Goal: Task Accomplishment & Management: Complete application form

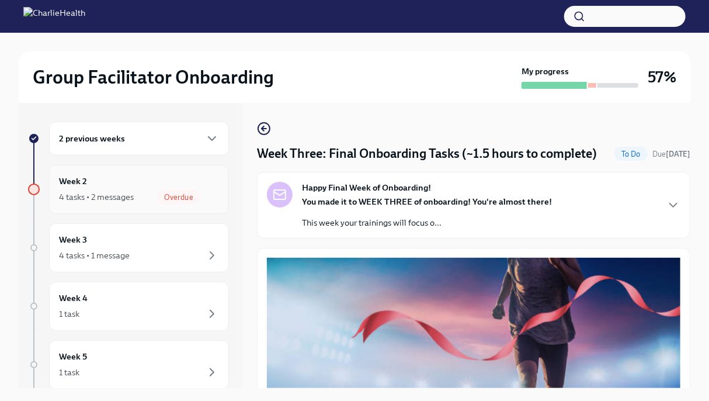
click at [194, 212] on div "Week 2 4 tasks • 2 messages Overdue" at bounding box center [139, 189] width 180 height 49
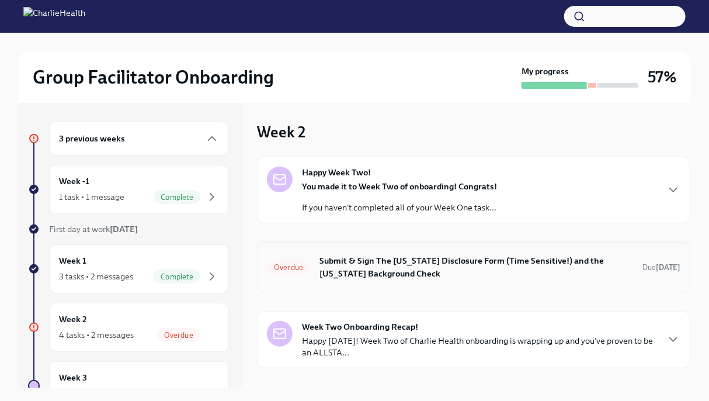
click at [339, 278] on h6 "Submit & Sign The [US_STATE] Disclosure Form (Time Sensitive!) and the [US_STAT…" at bounding box center [476, 267] width 314 height 26
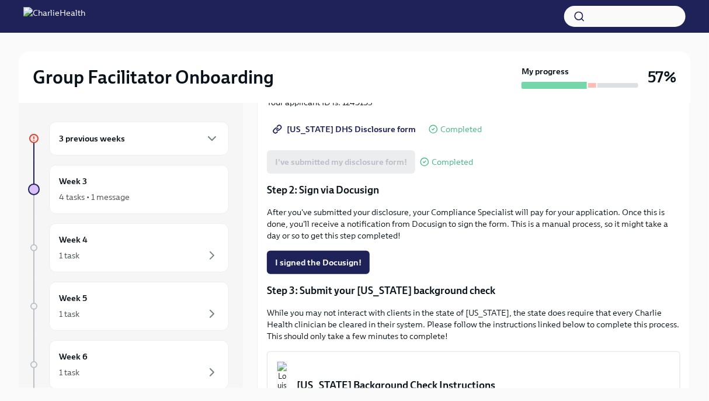
scroll to position [192, 0]
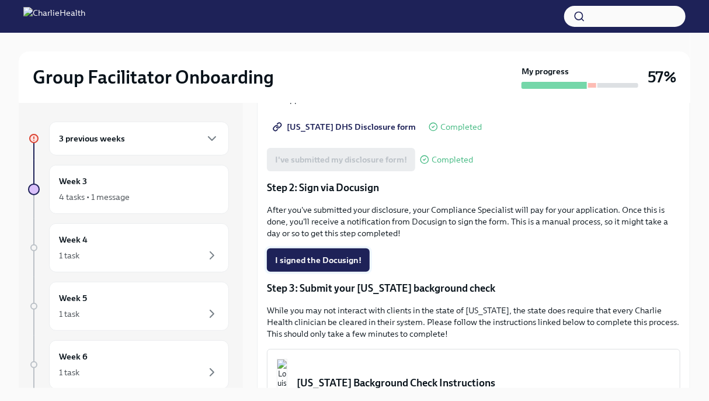
click at [326, 262] on span "I signed the Docusign!" at bounding box center [318, 260] width 86 height 12
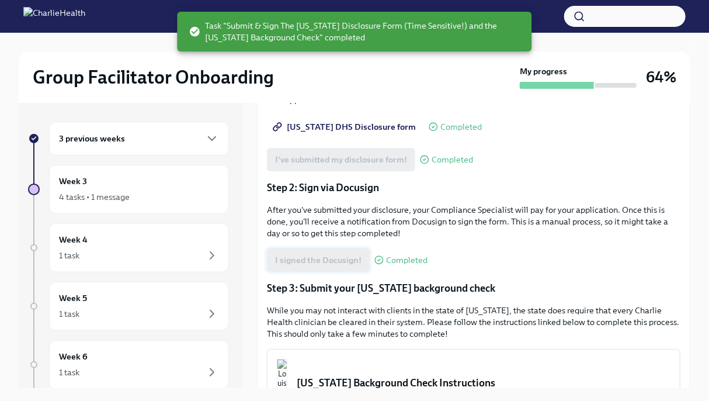
scroll to position [182, 0]
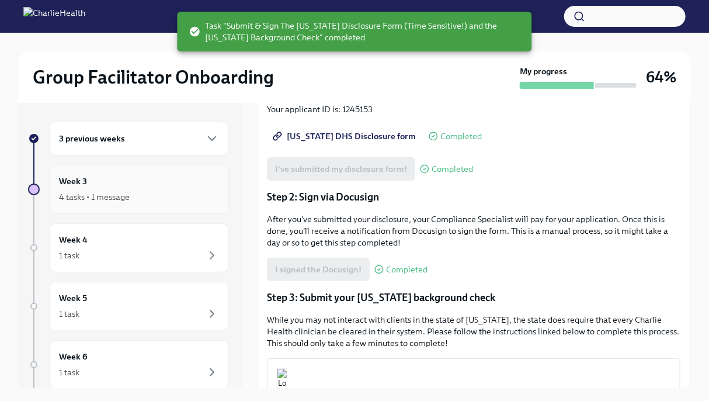
click at [130, 187] on div "Week 3 4 tasks • 1 message" at bounding box center [139, 189] width 160 height 29
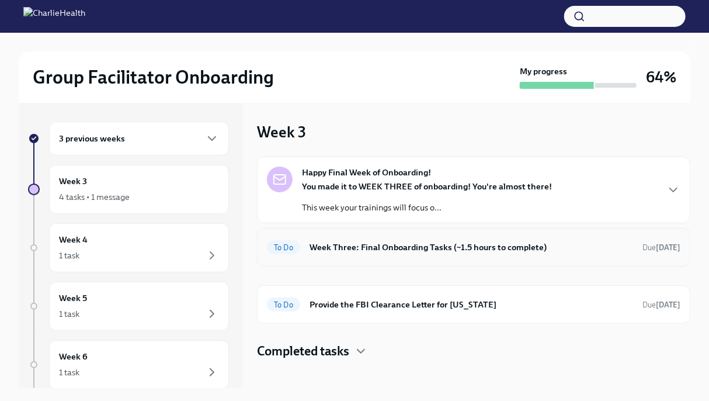
click at [303, 252] on div "To Do Week Three: Final Onboarding Tasks (~1.5 hours to complete) Due [DATE]" at bounding box center [473, 247] width 413 height 19
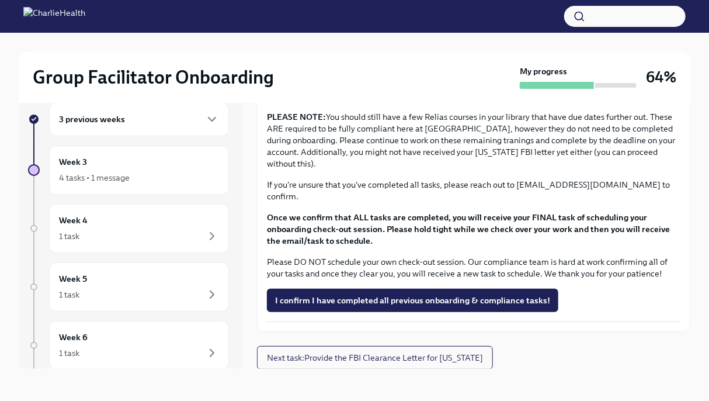
scroll to position [20, 0]
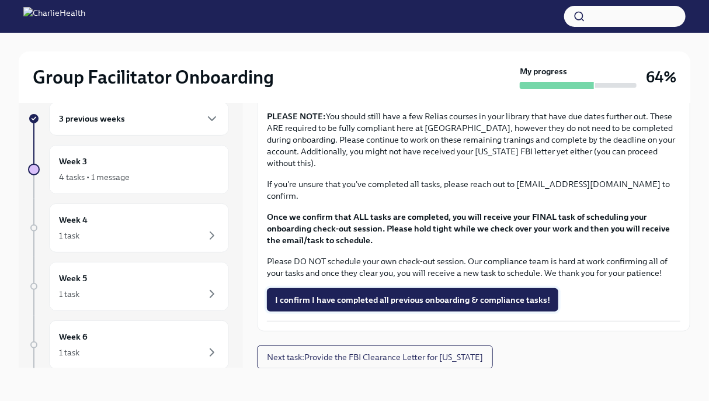
click at [304, 298] on span "I confirm I have completed all previous onboarding & compliance tasks!" at bounding box center [412, 300] width 275 height 12
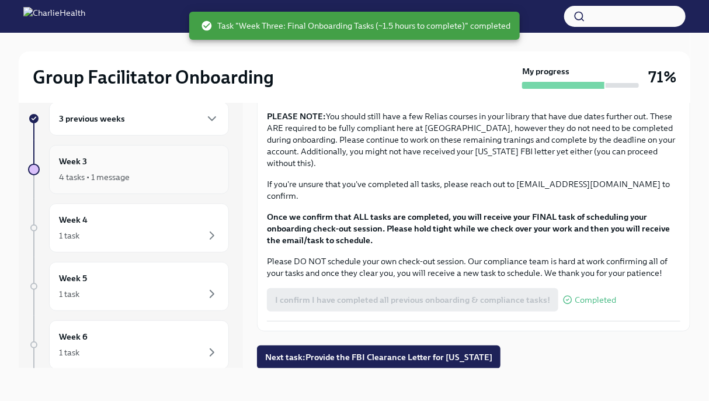
click at [113, 185] on div "Week 3 4 tasks • 1 message" at bounding box center [139, 169] width 180 height 49
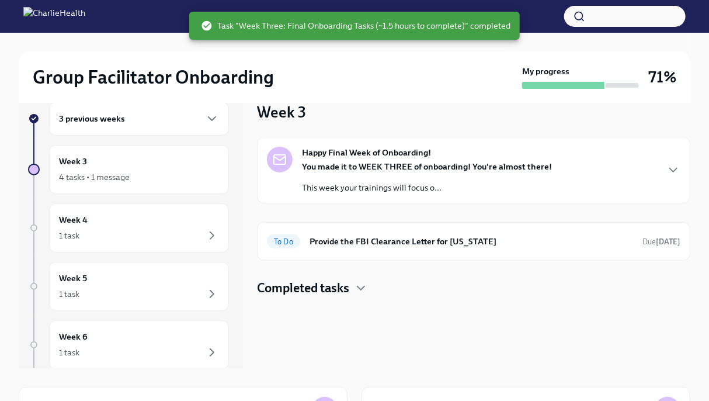
click at [296, 165] on div "Happy Final Week of Onboarding! You made it to WEEK THREE of onboarding! You're…" at bounding box center [409, 170] width 285 height 47
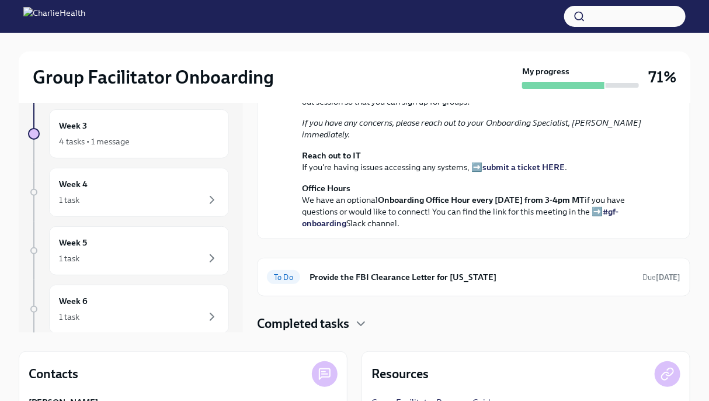
scroll to position [54, 0]
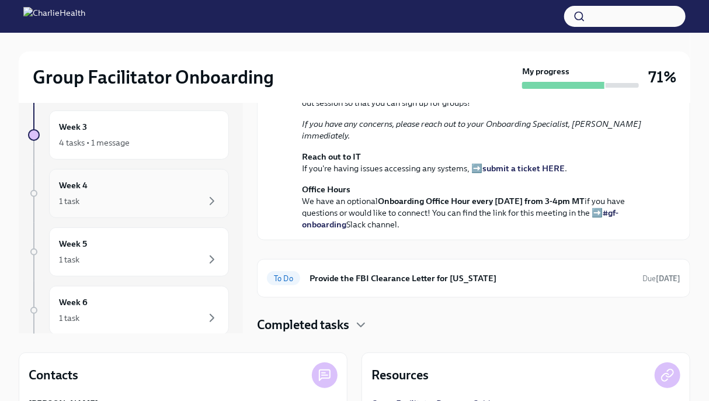
click at [147, 204] on div "1 task" at bounding box center [139, 201] width 160 height 14
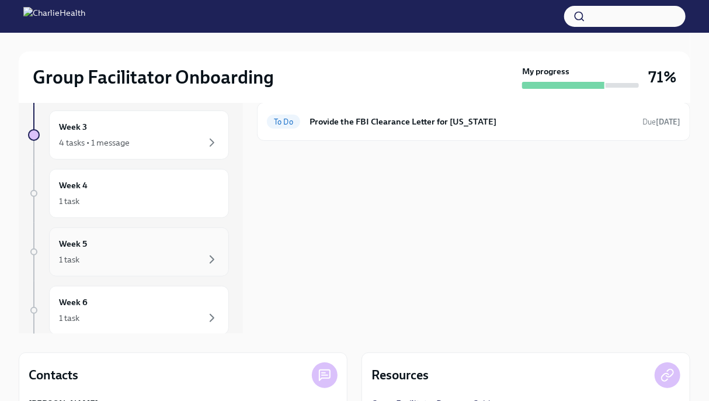
click at [145, 259] on div "1 task" at bounding box center [139, 259] width 160 height 14
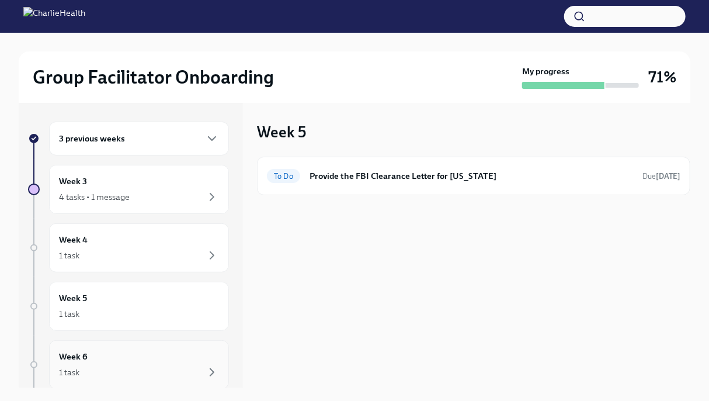
click at [109, 367] on div "1 task" at bounding box center [139, 372] width 160 height 14
click at [92, 197] on div "4 tasks • 1 message" at bounding box center [94, 197] width 71 height 12
